Goal: Information Seeking & Learning: Learn about a topic

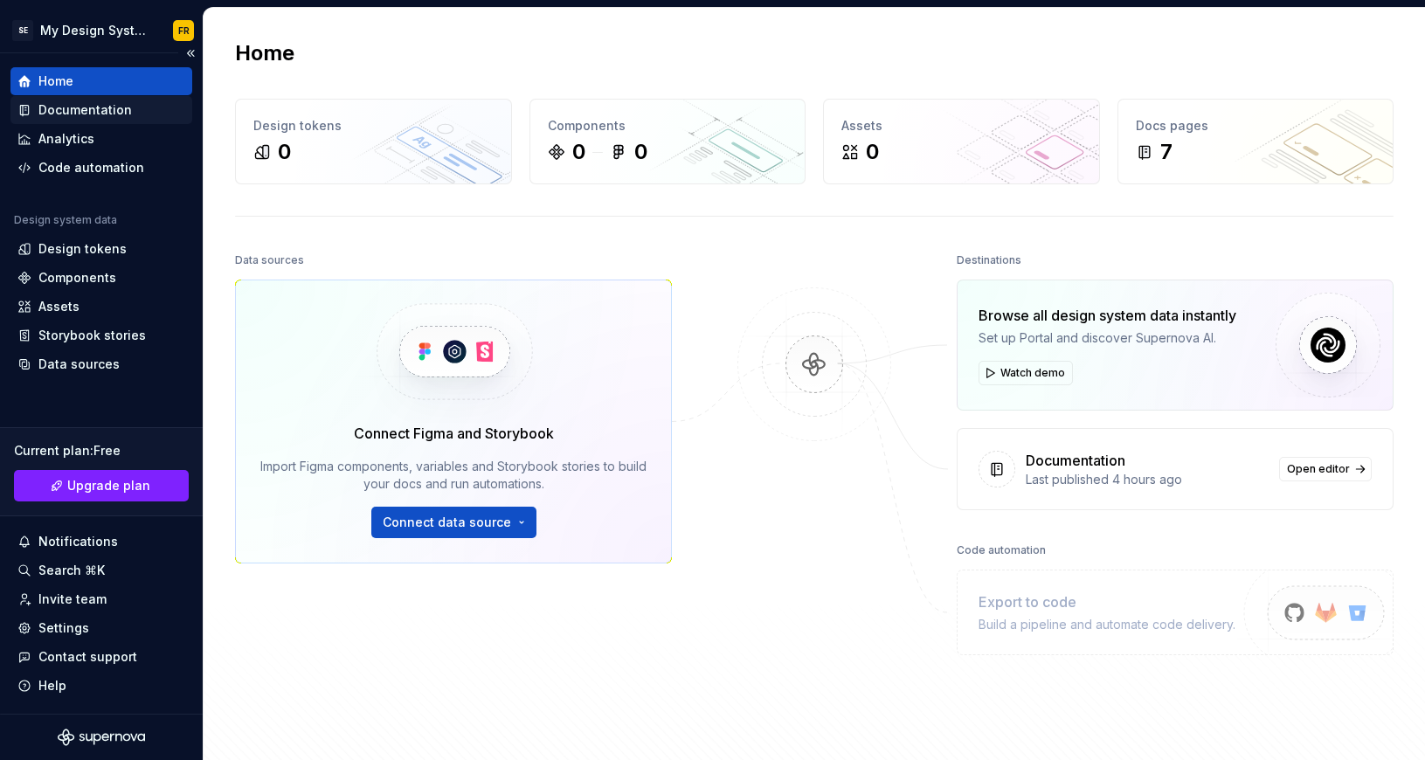
click at [93, 102] on div "Documentation" at bounding box center [85, 109] width 94 height 17
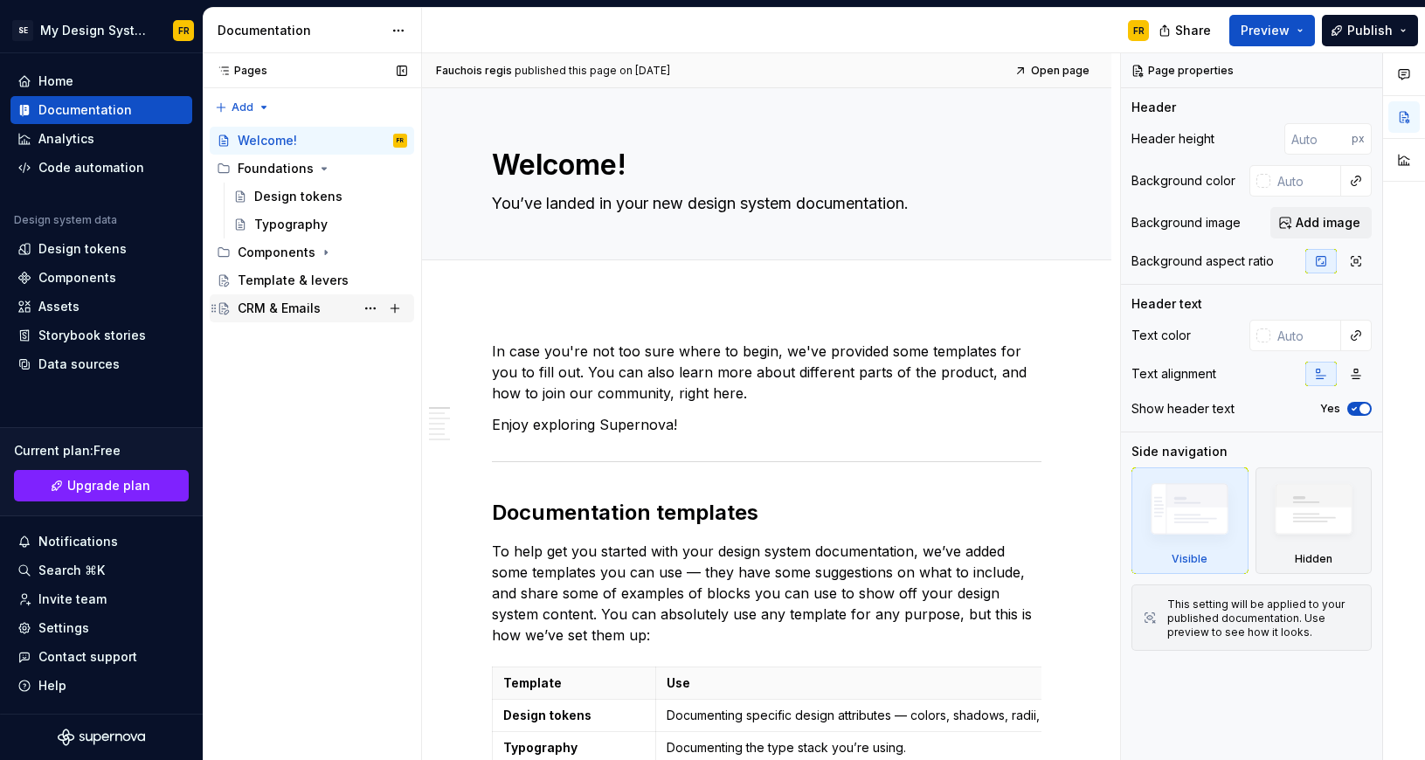
click at [260, 314] on div "CRM & Emails" at bounding box center [279, 308] width 83 height 17
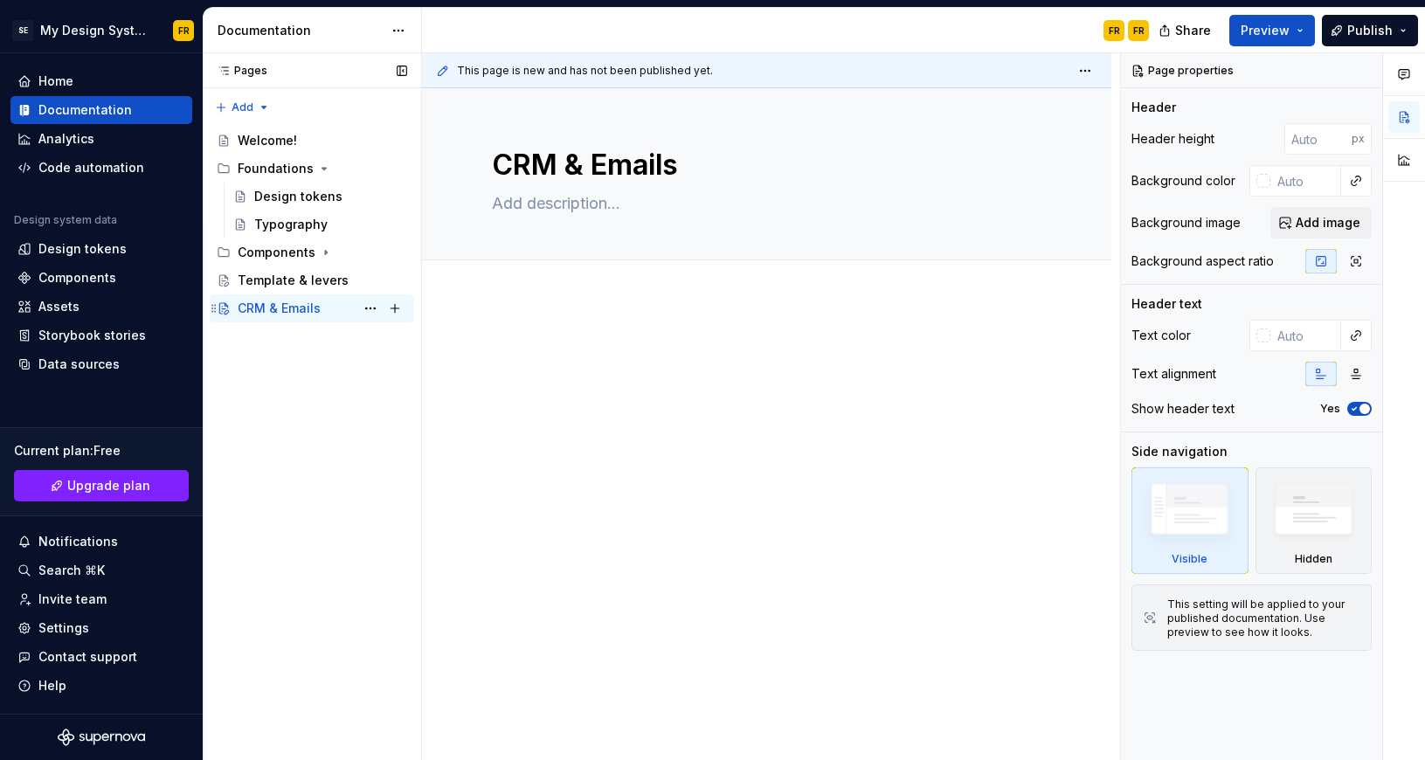
click at [296, 304] on div "CRM & Emails" at bounding box center [279, 308] width 83 height 17
click at [249, 281] on div "Template & levers" at bounding box center [293, 280] width 111 height 17
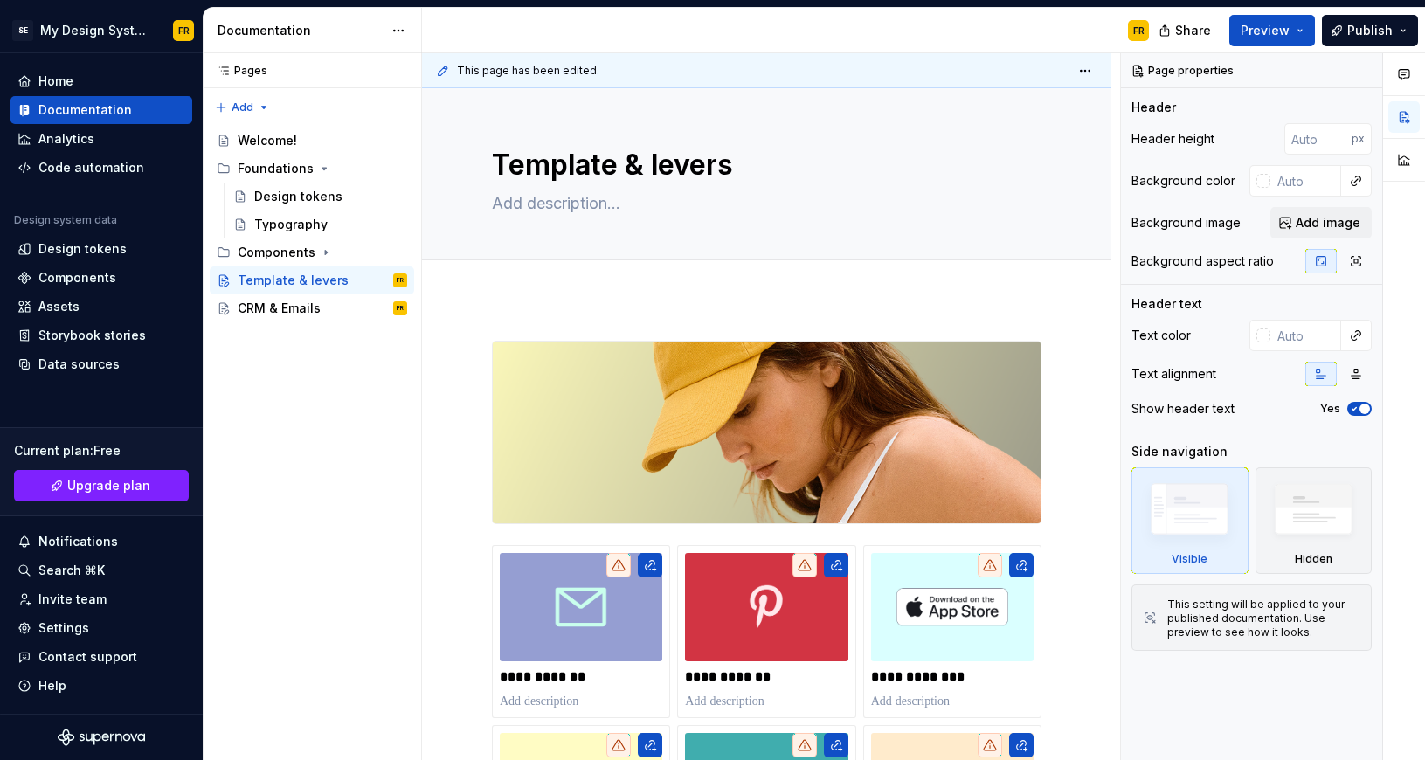
type textarea "*"
